Goal: Go to known website: Go to known website

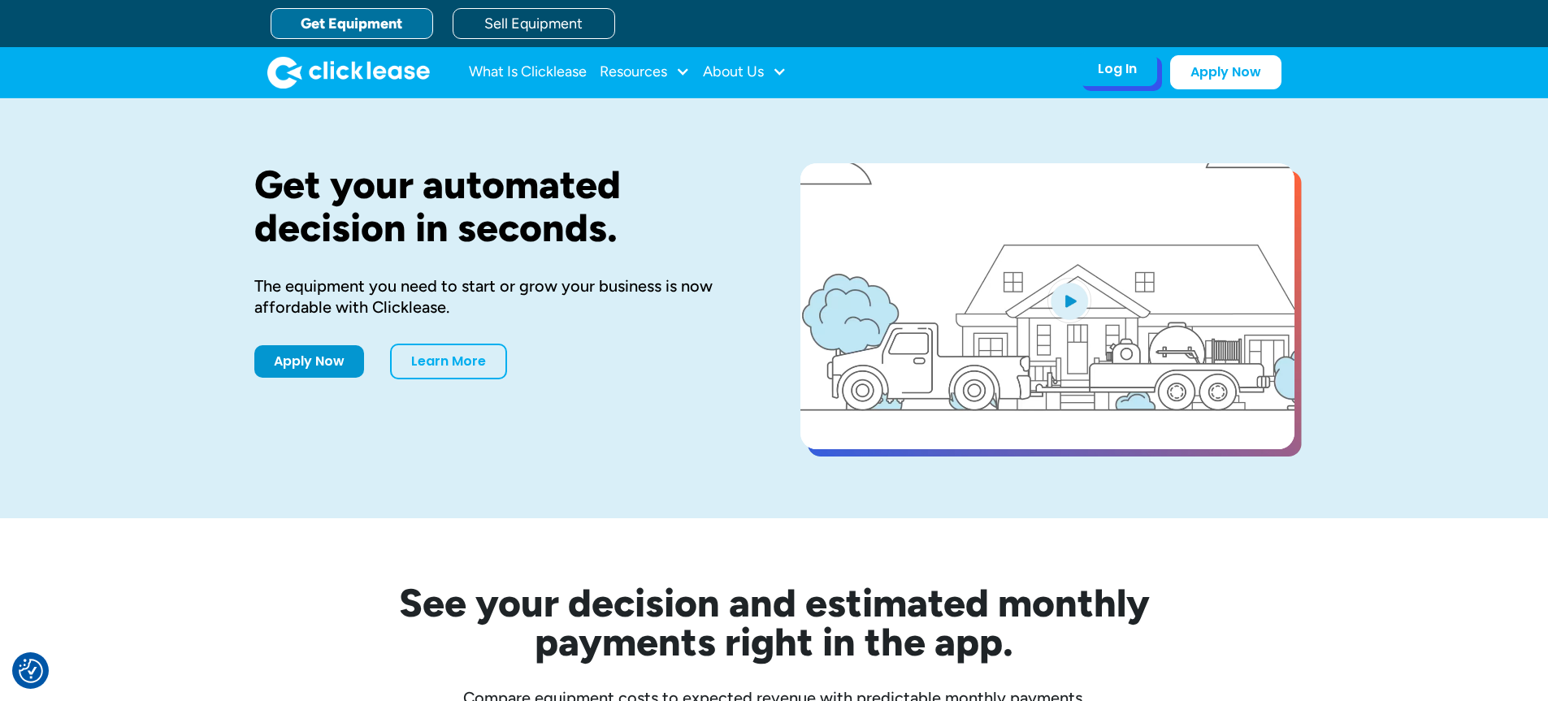
click at [1086, 64] on div "Log In Account login I use Clicklease to get my equipment Partner Portal I offe…" at bounding box center [1118, 69] width 80 height 34
click at [1126, 62] on div "Log In" at bounding box center [1117, 69] width 39 height 16
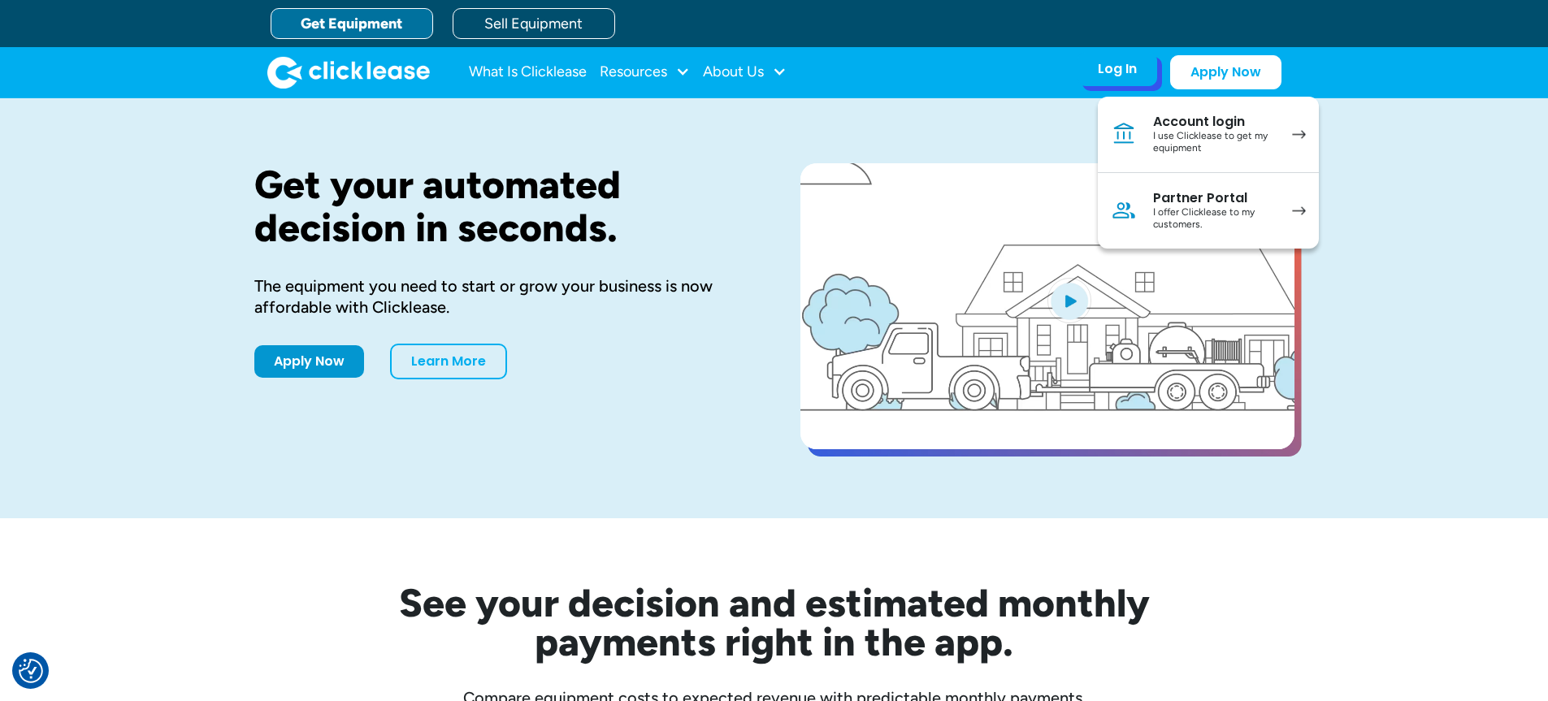
click at [1140, 116] on link "Account login I use Clicklease to get my equipment" at bounding box center [1208, 135] width 221 height 76
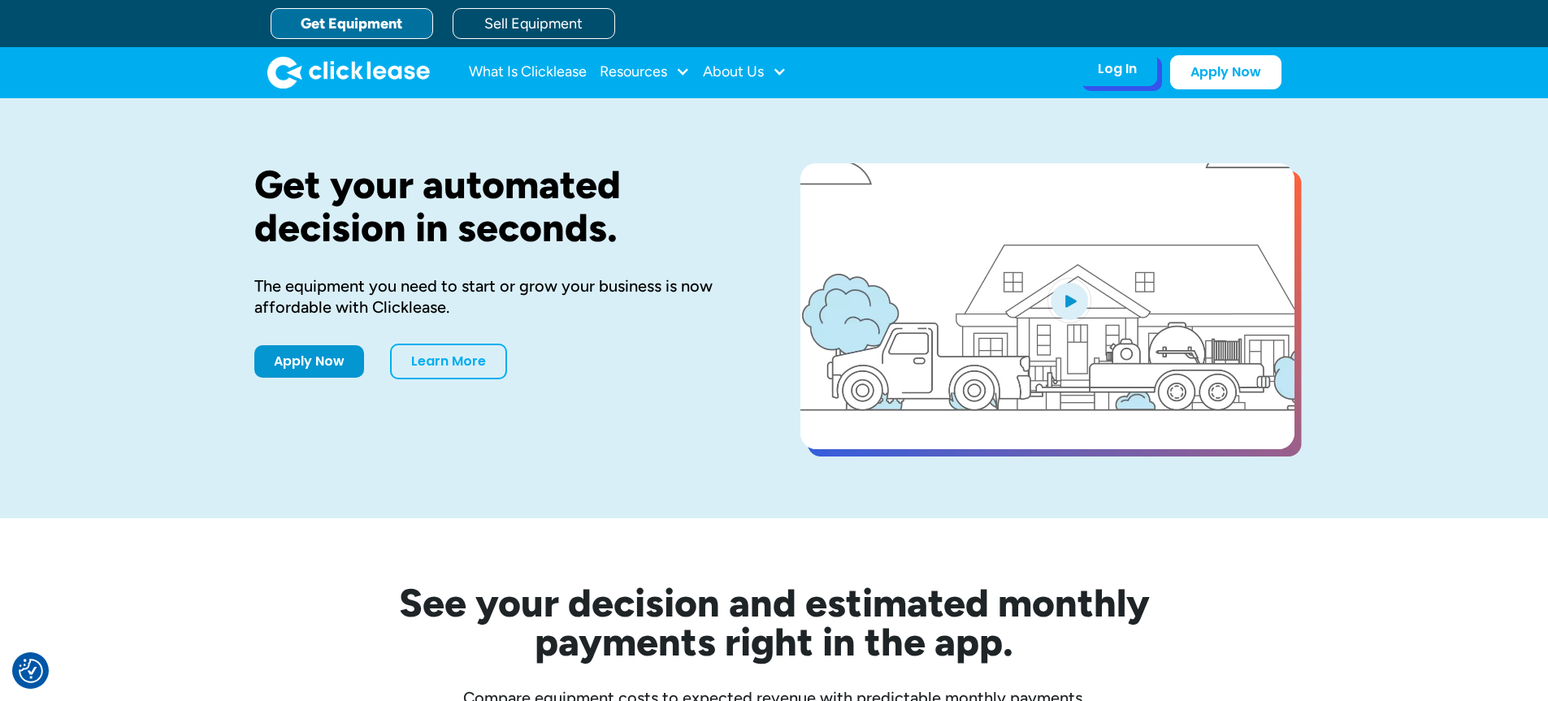
click at [1129, 77] on div "Log In" at bounding box center [1117, 69] width 39 height 16
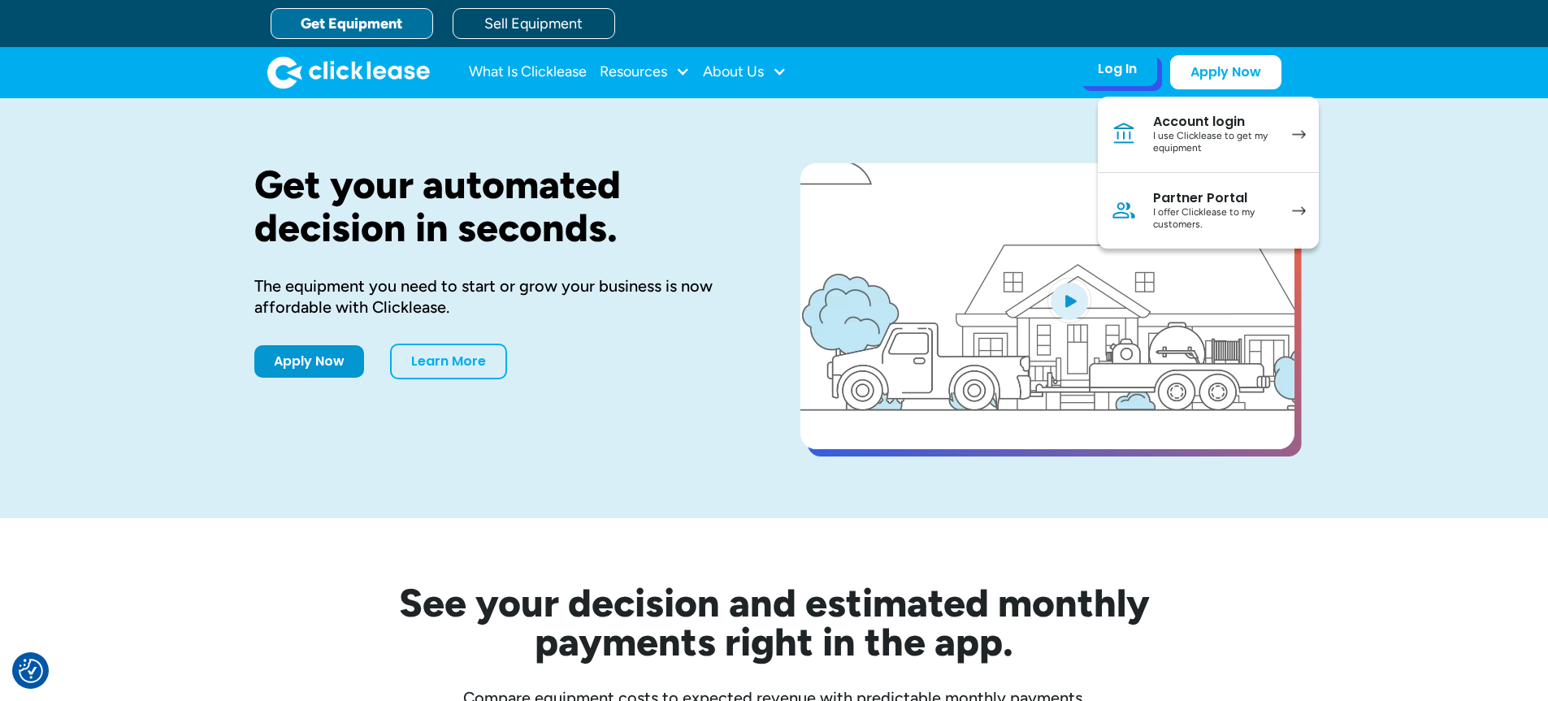
click at [1178, 223] on div "I offer Clicklease to my customers." at bounding box center [1214, 218] width 123 height 25
